Goal: Task Accomplishment & Management: Use online tool/utility

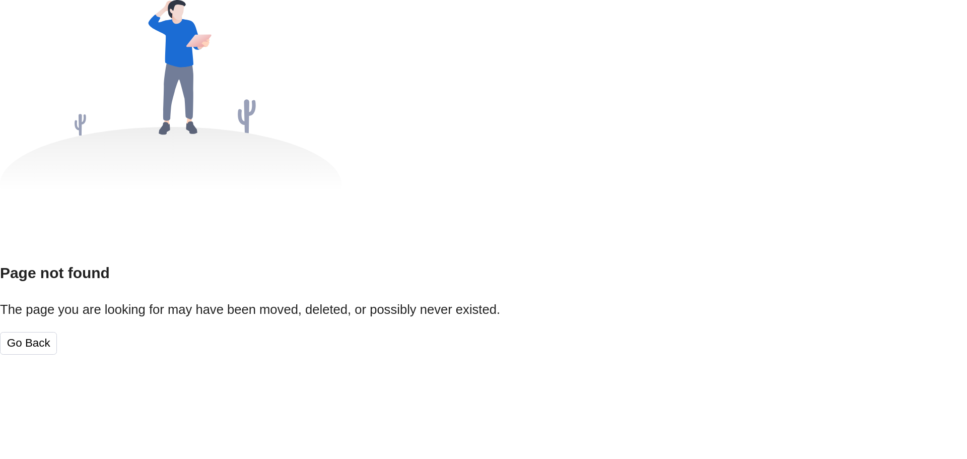
click at [57, 344] on button "Go Back" at bounding box center [28, 343] width 57 height 23
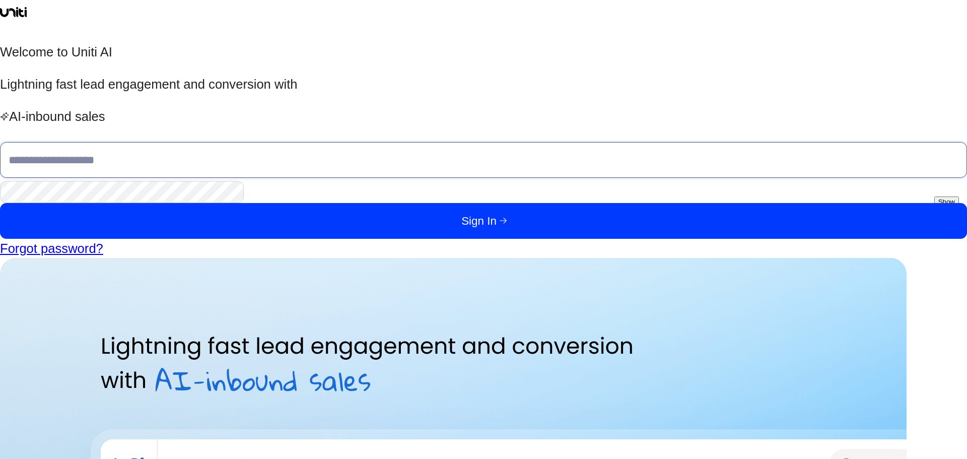
type input "**********"
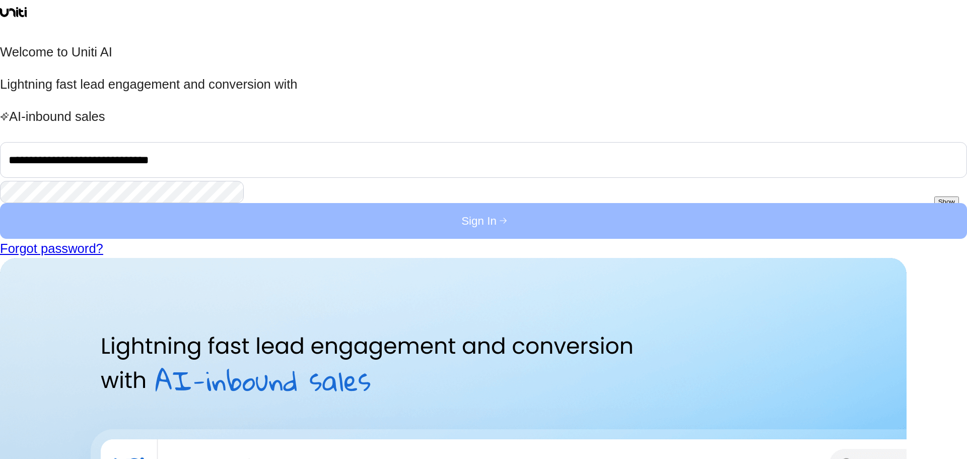
click at [498, 225] on icon "submit" at bounding box center [502, 220] width 9 height 9
